Goal: Transaction & Acquisition: Purchase product/service

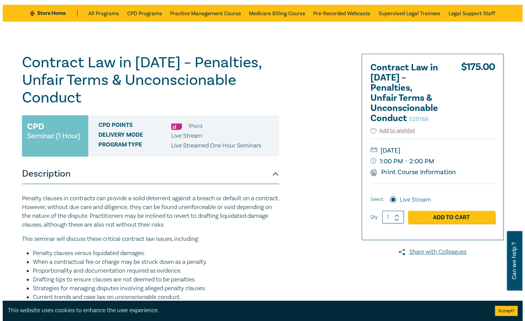
scroll to position [27, 0]
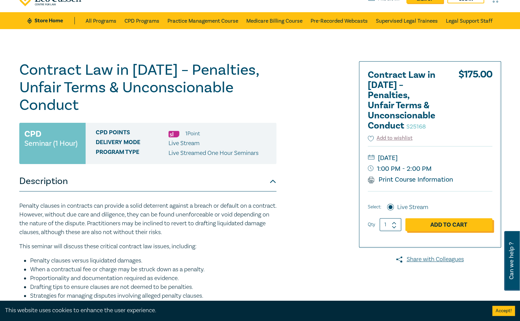
click at [471, 225] on link "Add to Cart" at bounding box center [448, 224] width 87 height 13
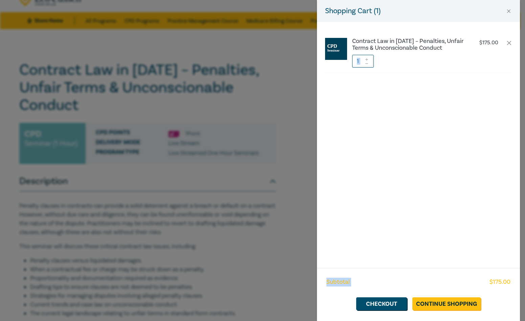
drag, startPoint x: 471, startPoint y: 252, endPoint x: 467, endPoint y: 288, distance: 36.4
click at [467, 288] on div "Shopping Cart ( 1 ) Contract Law in [DATE] – Penalties, Unfair Terms & Unconsci…" at bounding box center [418, 160] width 203 height 321
drag, startPoint x: 467, startPoint y: 288, endPoint x: 454, endPoint y: 304, distance: 20.2
click at [454, 304] on link "Continue Shopping" at bounding box center [446, 303] width 68 height 13
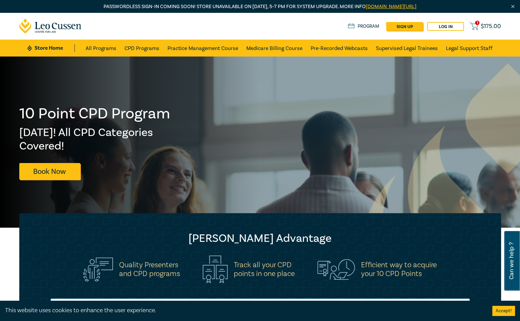
click at [475, 26] on icon at bounding box center [473, 26] width 8 height 8
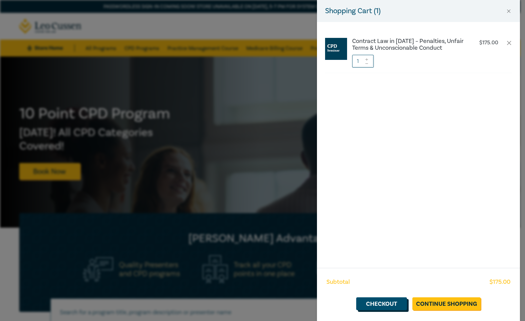
click at [390, 298] on link "Checkout" at bounding box center [381, 303] width 51 height 13
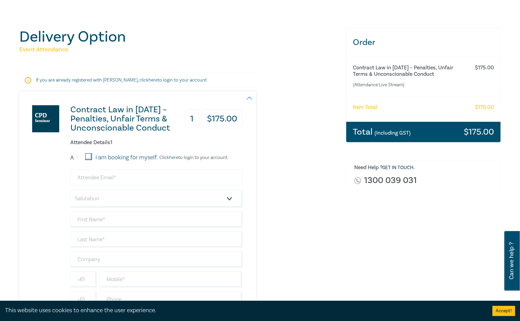
scroll to position [68, 0]
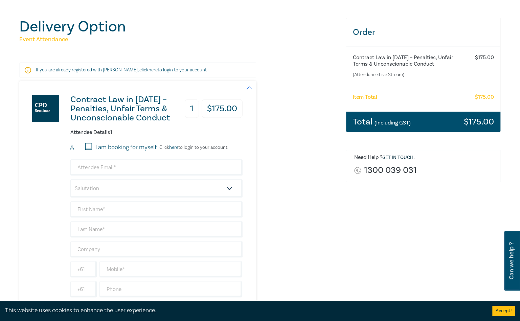
click at [90, 146] on input "I am booking for myself." at bounding box center [88, 146] width 7 height 7
checkbox input "true"
click at [175, 173] on input "email" at bounding box center [156, 167] width 172 height 16
type input "[EMAIL_ADDRESS][PERSON_NAME][DOMAIN_NAME]"
type input "Gabby"
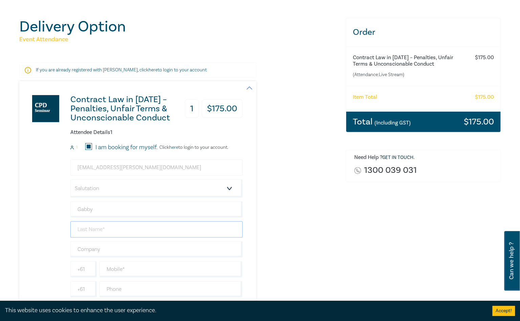
type input "[PERSON_NAME]"
type input "VEOHRC"
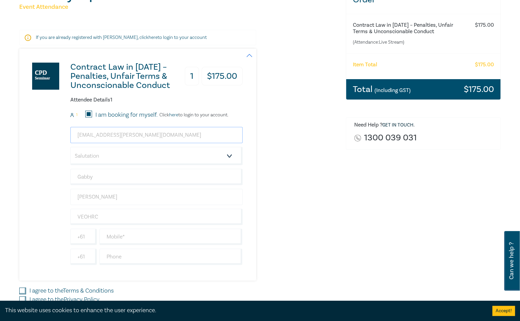
scroll to position [101, 0]
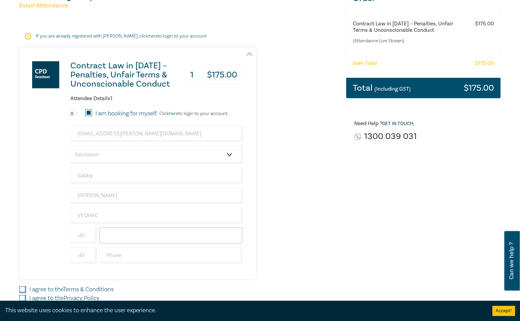
click at [201, 237] on input "text" at bounding box center [170, 235] width 143 height 16
click at [163, 220] on input "VEOHRC" at bounding box center [156, 215] width 172 height 16
click at [299, 210] on div "Contract Law in [DATE] – Penalties, Unfair Terms & Unconscionable Conduct 1 $ 1…" at bounding box center [178, 163] width 318 height 232
click at [127, 232] on input "text" at bounding box center [170, 235] width 143 height 16
click at [326, 221] on div "Contract Law in [DATE] – Penalties, Unfair Terms & Unconscionable Conduct 1 $ 1…" at bounding box center [178, 163] width 318 height 232
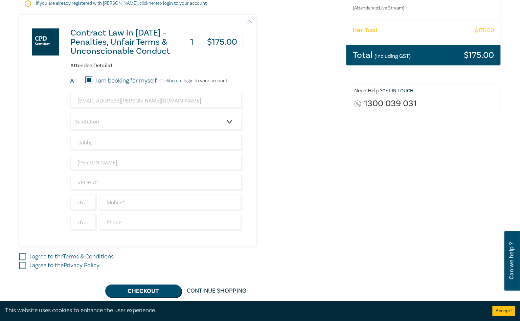
scroll to position [135, 0]
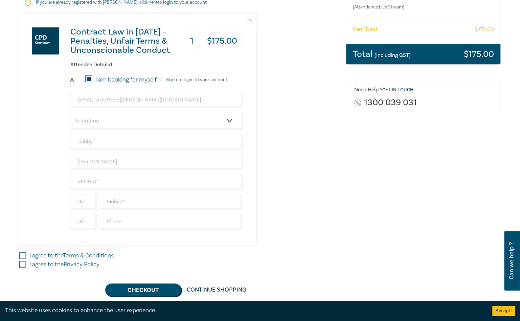
click at [168, 211] on div "[EMAIL_ADDRESS][PERSON_NAME][DOMAIN_NAME] Salutation Mr. Mrs. Ms. Miss Dr. Prof…" at bounding box center [156, 161] width 172 height 138
click at [168, 202] on input "text" at bounding box center [170, 201] width 143 height 16
type input "0438775822"
click at [24, 253] on input "I agree to the Terms & Conditions" at bounding box center [22, 255] width 7 height 7
checkbox input "true"
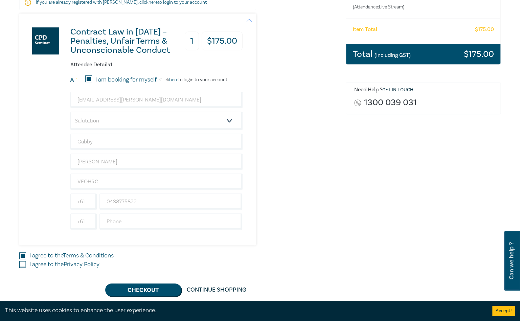
click at [25, 265] on input "I agree to the Privacy Policy" at bounding box center [22, 264] width 7 height 7
checkbox input "true"
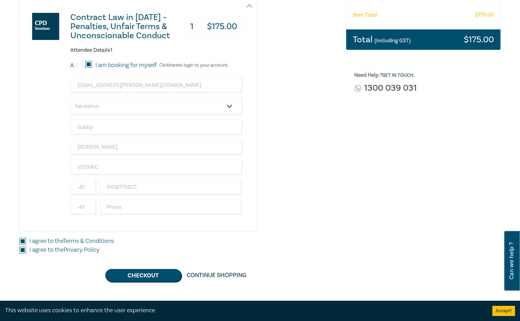
scroll to position [169, 0]
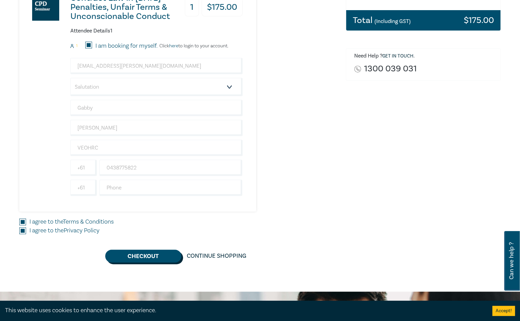
click at [152, 259] on button "Checkout" at bounding box center [143, 256] width 76 height 13
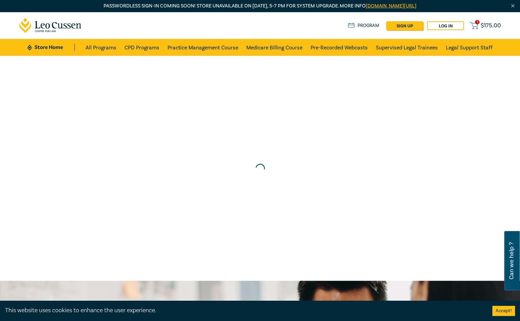
scroll to position [0, 0]
